Goal: Information Seeking & Learning: Learn about a topic

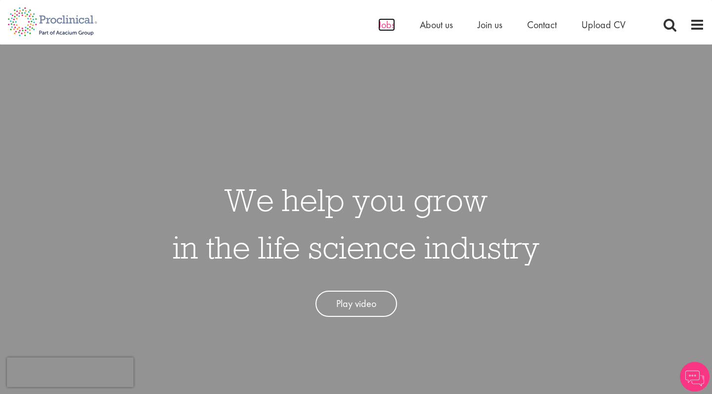
click at [386, 25] on span "Jobs" at bounding box center [386, 24] width 17 height 13
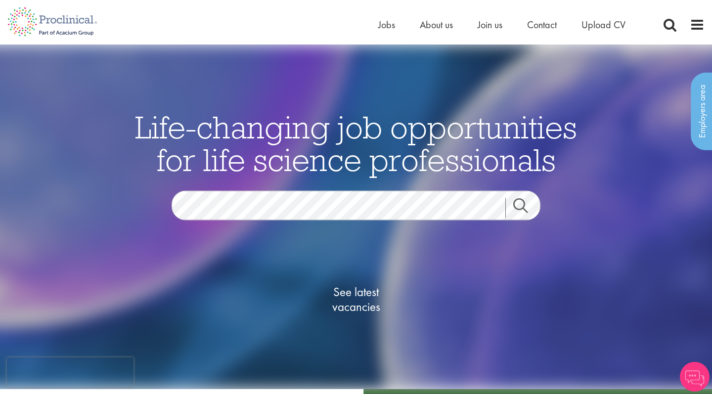
click at [516, 199] on link "Search" at bounding box center [526, 208] width 43 height 20
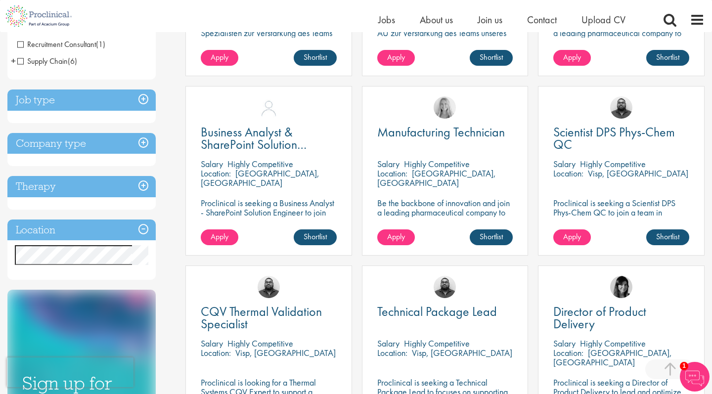
scroll to position [344, 0]
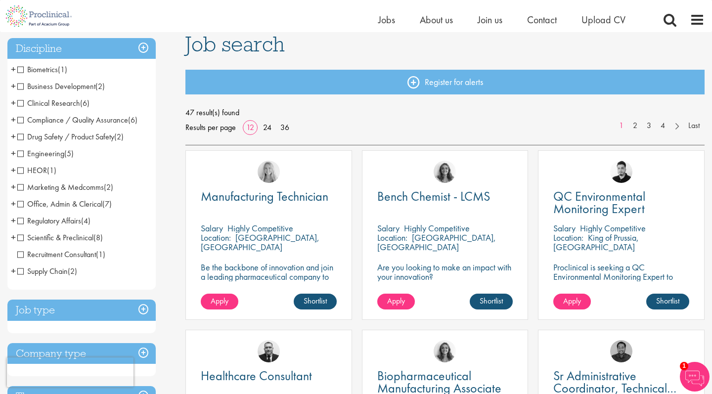
scroll to position [74, 0]
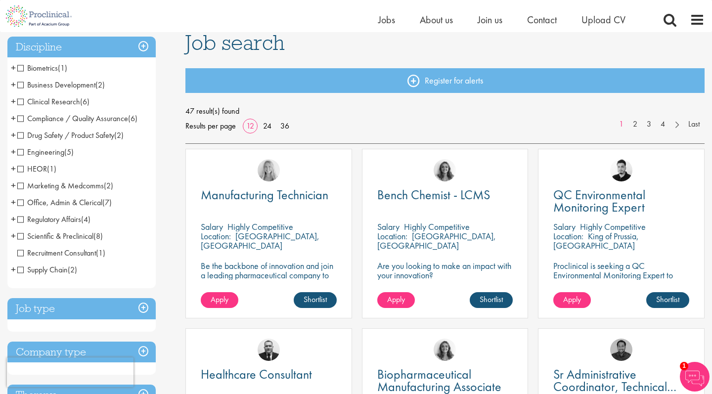
click at [40, 168] on span "HEOR" at bounding box center [32, 169] width 30 height 10
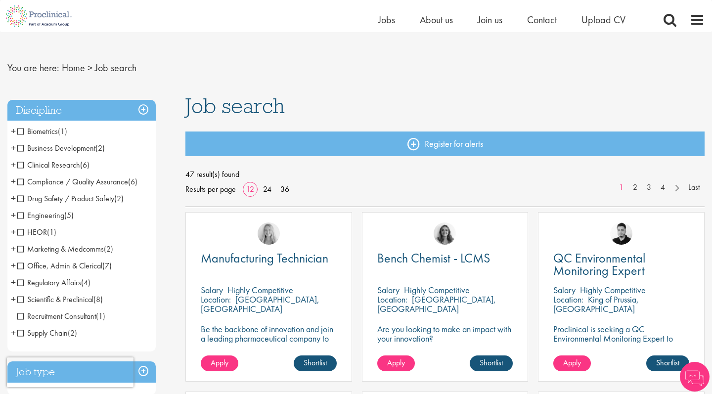
scroll to position [11, 0]
click at [57, 164] on span "Clinical Research" at bounding box center [48, 165] width 63 height 10
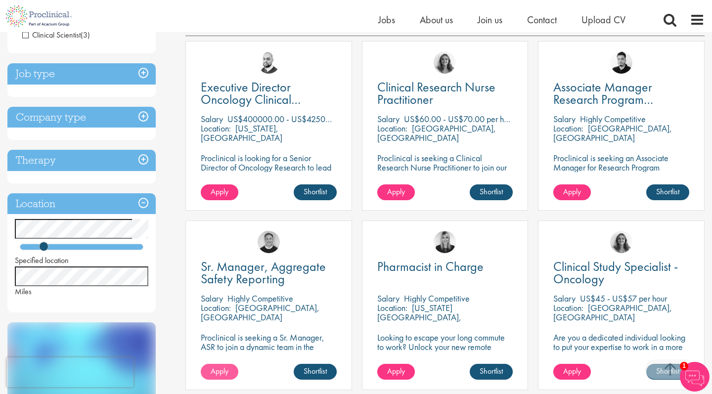
scroll to position [134, 0]
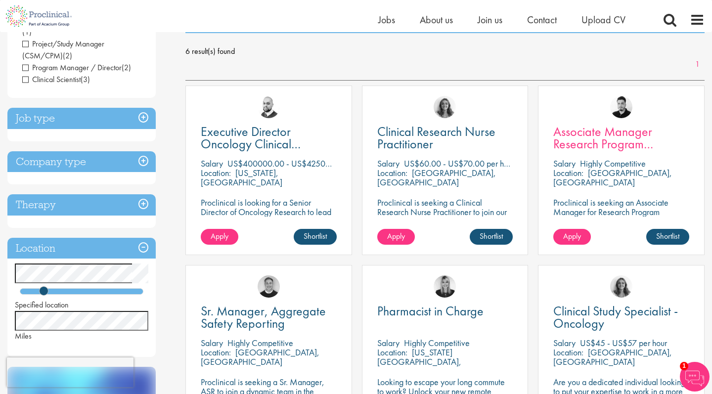
click at [608, 126] on span "Associate Manager Research Program Management" at bounding box center [603, 144] width 100 height 42
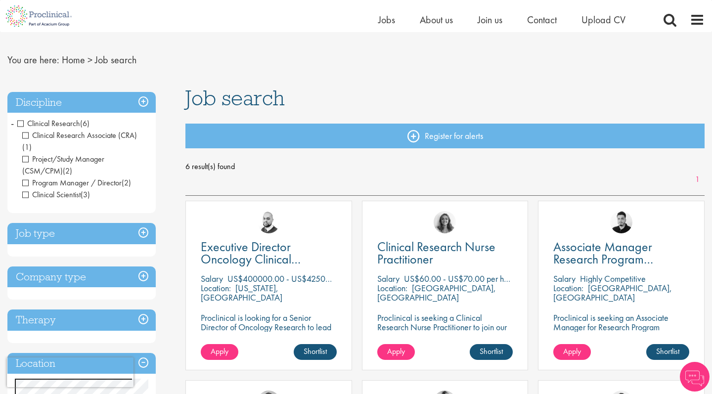
click at [21, 122] on span "Clinical Research" at bounding box center [48, 123] width 63 height 10
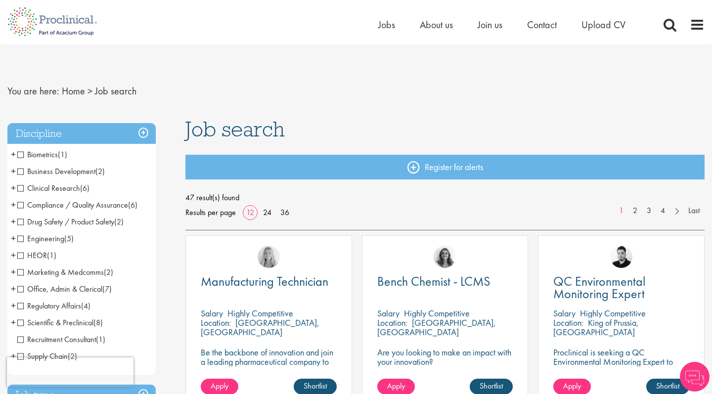
click at [38, 187] on span "Clinical Research" at bounding box center [48, 188] width 63 height 10
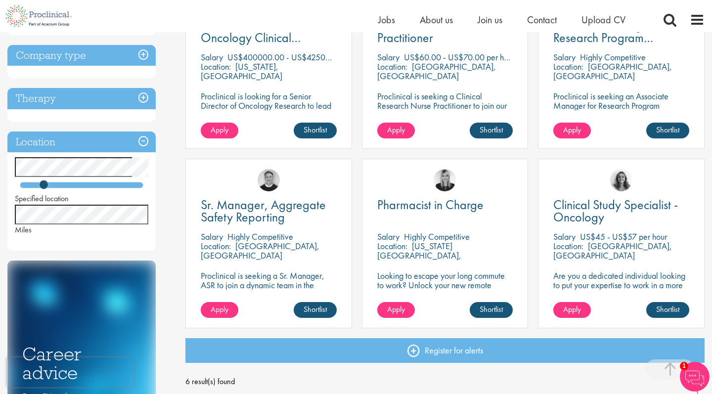
scroll to position [244, 0]
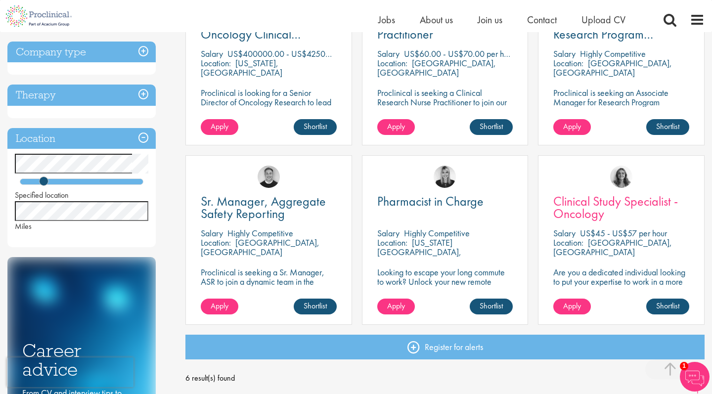
click at [612, 208] on span "Clinical Study Specialist - Oncology" at bounding box center [615, 207] width 125 height 29
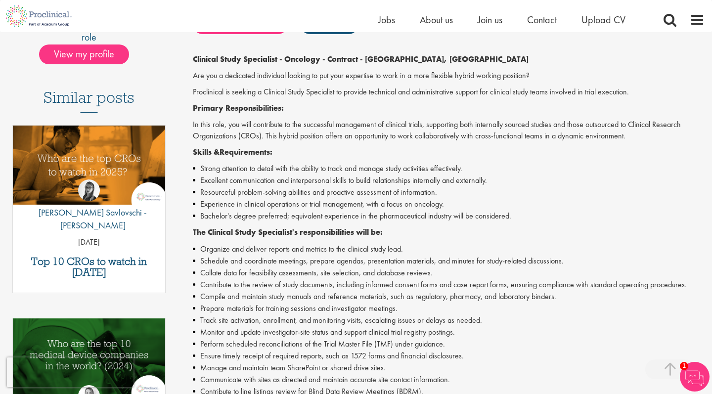
scroll to position [234, 0]
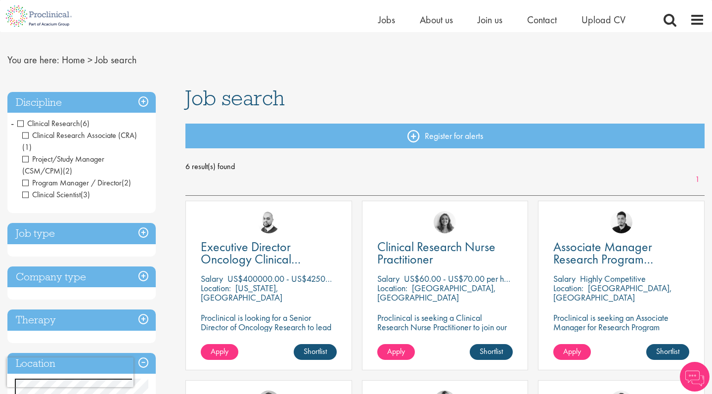
click at [21, 123] on span "Clinical Research" at bounding box center [48, 123] width 63 height 10
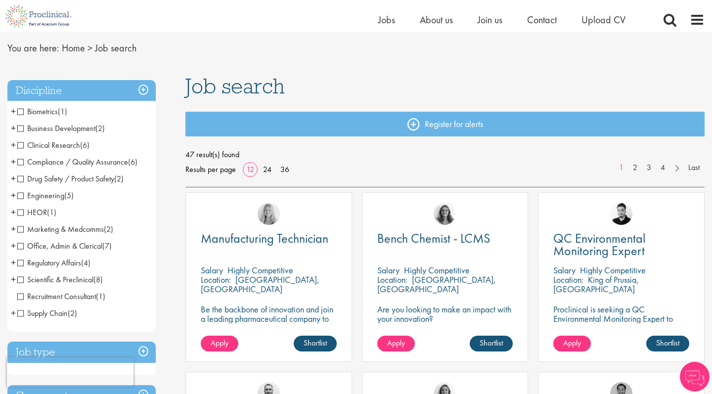
scroll to position [39, 0]
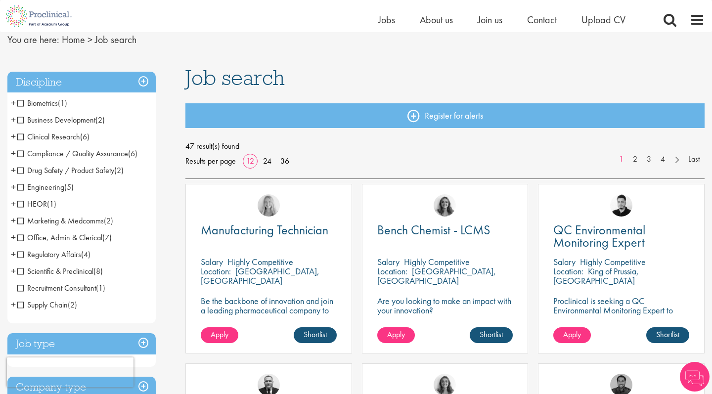
click at [67, 235] on span "Office, Admin & Clerical" at bounding box center [59, 237] width 85 height 10
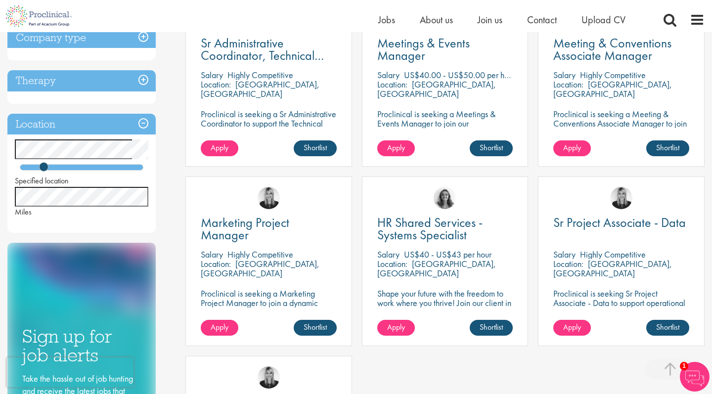
scroll to position [231, 0]
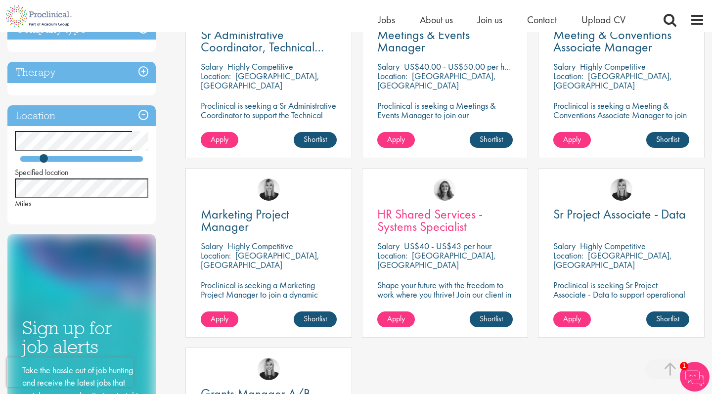
click at [412, 227] on span "HR Shared Services - Systems Specialist" at bounding box center [429, 220] width 105 height 29
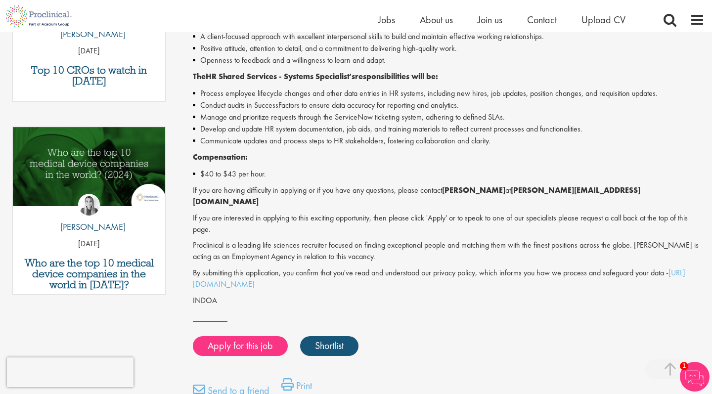
scroll to position [435, 0]
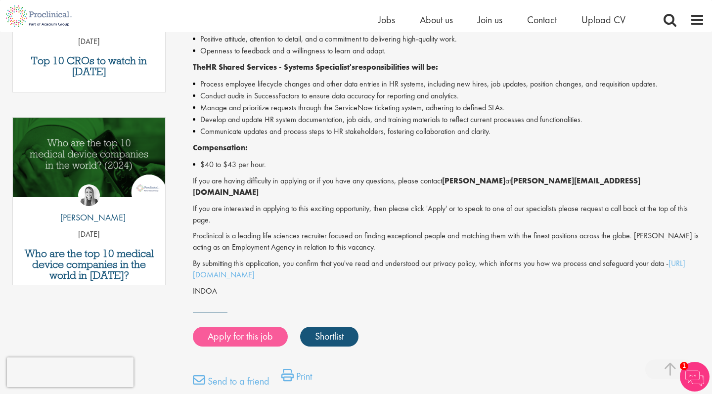
click at [271, 327] on link "Apply for this job" at bounding box center [240, 337] width 95 height 20
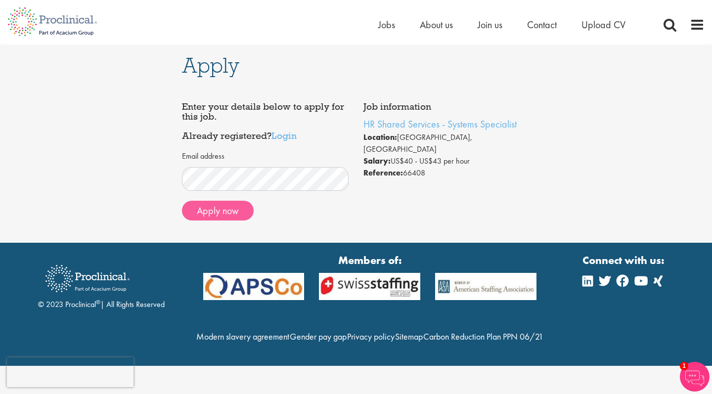
click at [230, 210] on button "Apply now" at bounding box center [218, 211] width 72 height 20
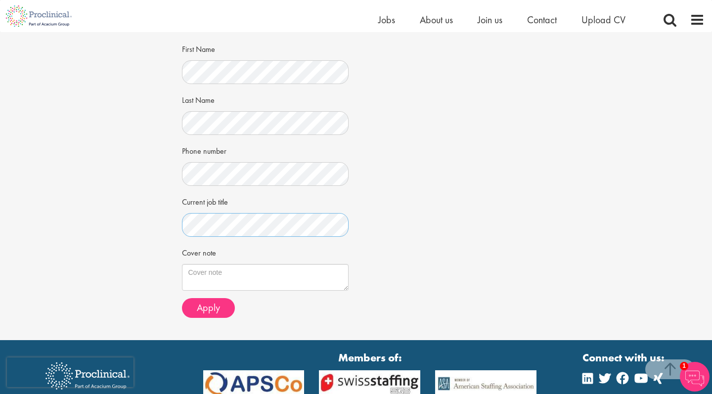
scroll to position [200, 0]
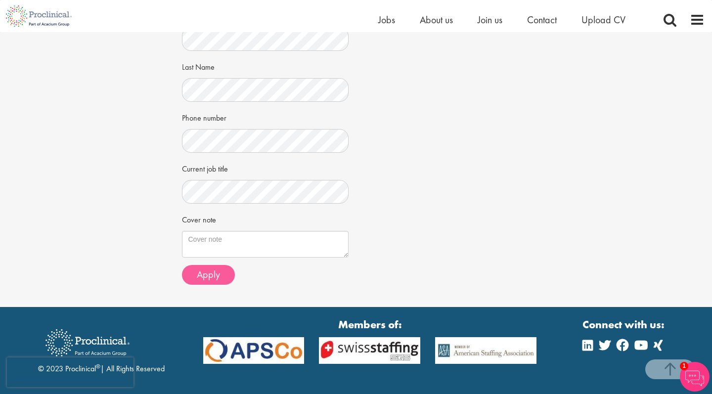
click at [218, 269] on span "Apply" at bounding box center [208, 274] width 23 height 13
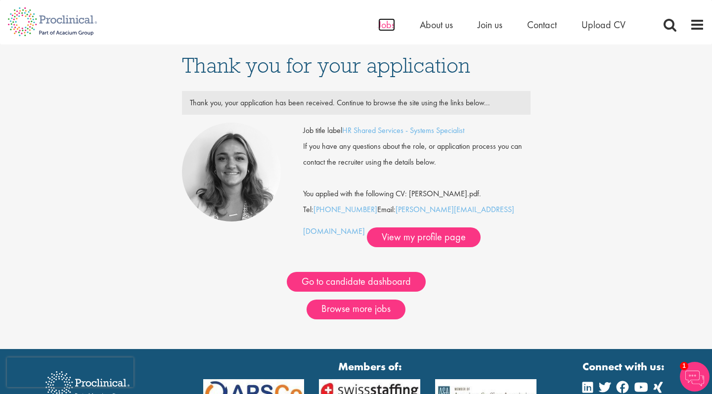
click at [388, 19] on span "Jobs" at bounding box center [386, 24] width 17 height 13
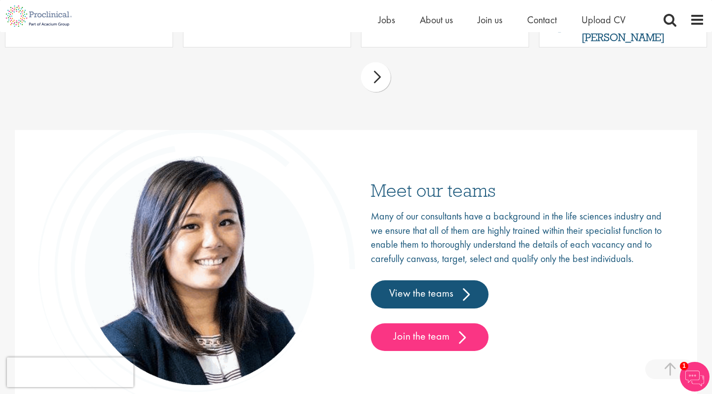
scroll to position [1496, 0]
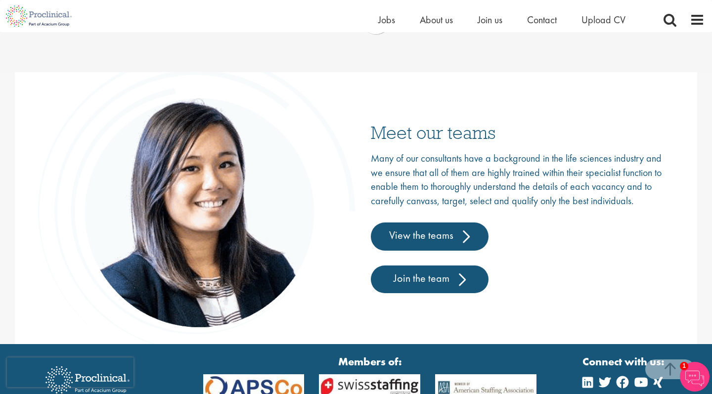
click at [400, 276] on link "Join the team" at bounding box center [430, 280] width 118 height 28
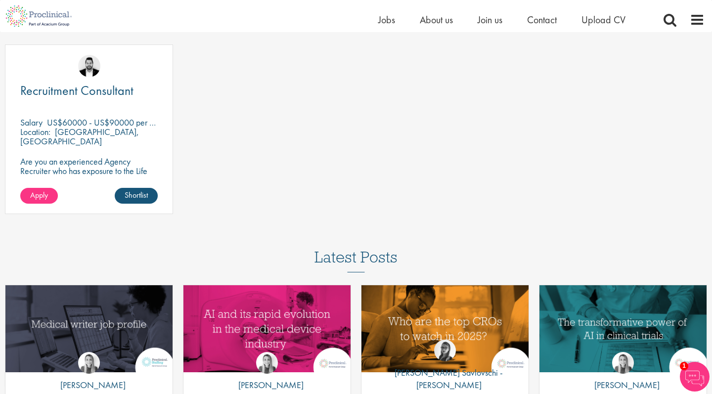
scroll to position [1257, 0]
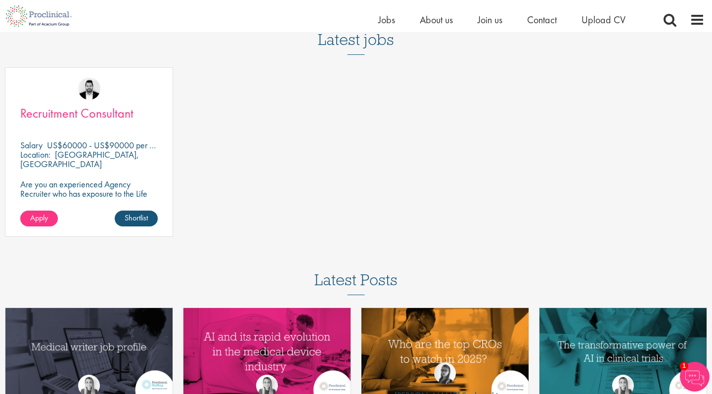
click at [95, 109] on span "Recruitment Consultant" at bounding box center [76, 113] width 113 height 17
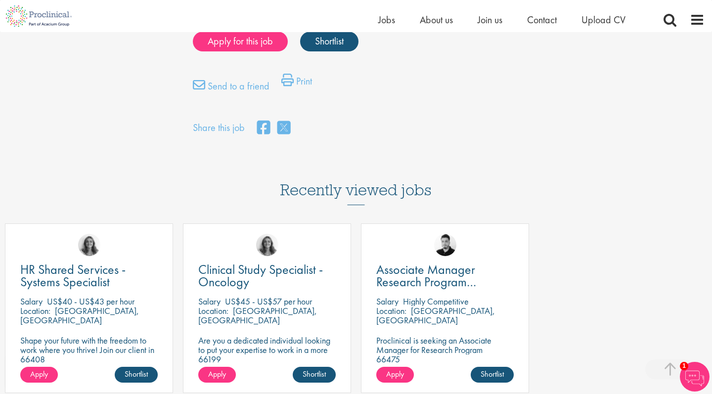
scroll to position [864, 0]
